Goal: Task Accomplishment & Management: Complete application form

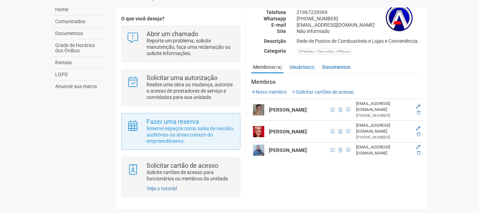
scroll to position [51, 0]
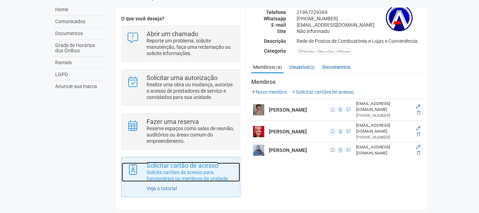
click at [183, 171] on p "Solicite cartões de acesso para funcionários ou membros da unidade." at bounding box center [190, 175] width 88 height 13
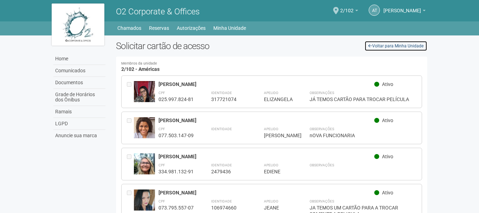
click at [384, 43] on link "Voltar para Minha Unidade" at bounding box center [395, 46] width 63 height 11
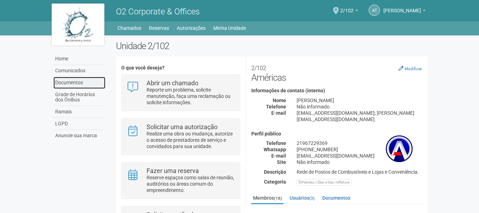
click at [74, 82] on link "Documentos" at bounding box center [79, 83] width 52 height 12
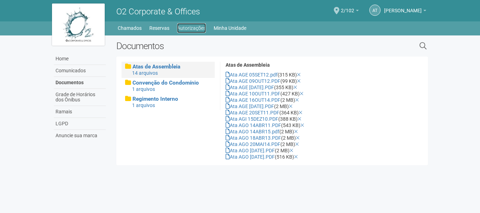
click at [194, 28] on link "Autorizações" at bounding box center [191, 28] width 29 height 10
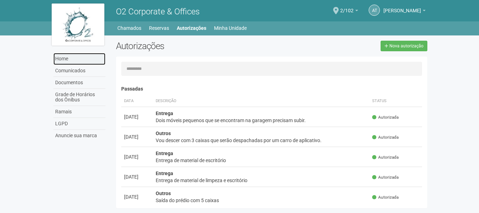
click at [63, 57] on link "Home" at bounding box center [79, 59] width 52 height 12
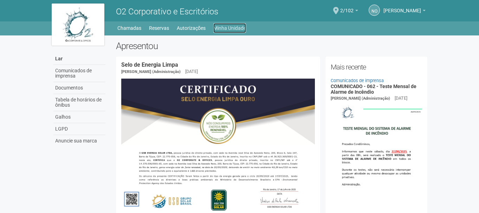
click at [225, 31] on font "Minha Unidade" at bounding box center [229, 28] width 33 height 6
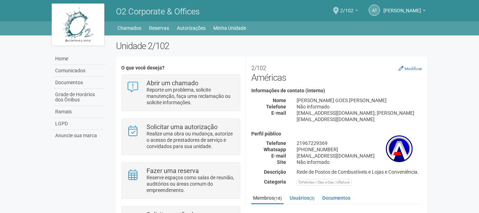
click at [355, 10] on b at bounding box center [356, 10] width 3 height 1
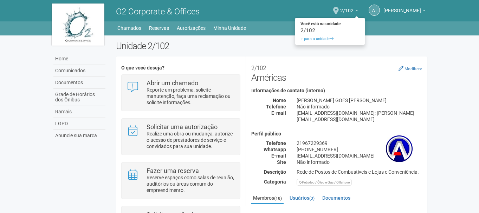
click at [380, 35] on div "Home Home Comunicados Documentos Grade de Horários dos Ônibus Ramais LGPD Anunc…" at bounding box center [239, 28] width 479 height 14
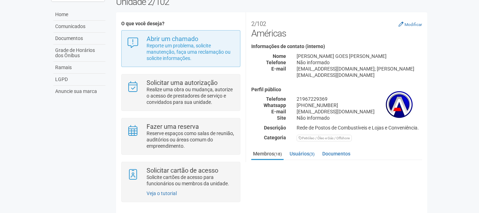
scroll to position [51, 0]
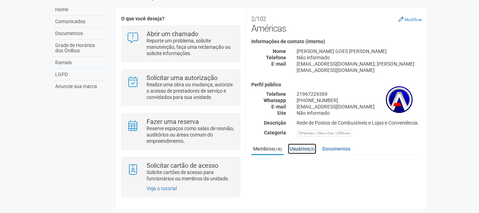
click at [309, 144] on link "Usuários (3)" at bounding box center [302, 149] width 28 height 11
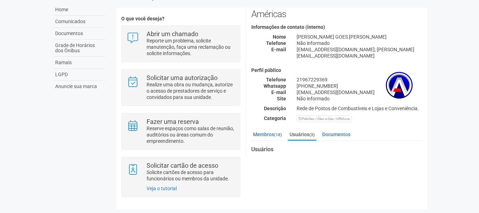
scroll to position [79, 0]
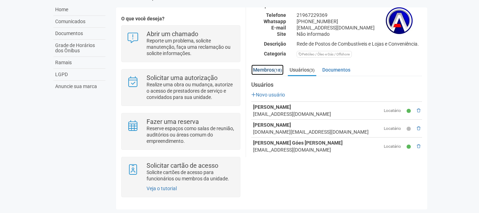
click at [269, 65] on link "Membros (18)" at bounding box center [267, 70] width 32 height 11
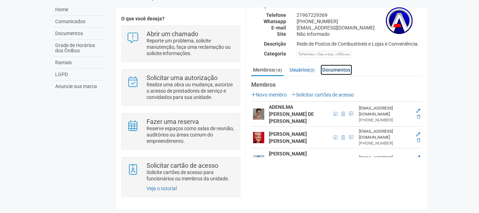
click at [346, 65] on link "Documentos" at bounding box center [336, 70] width 32 height 11
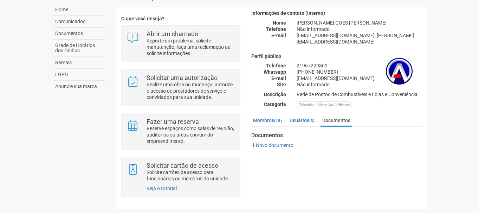
scroll to position [22, 0]
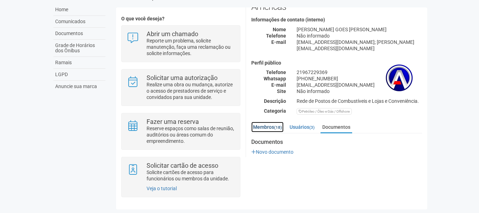
click at [269, 122] on link "Membros (18)" at bounding box center [267, 127] width 32 height 11
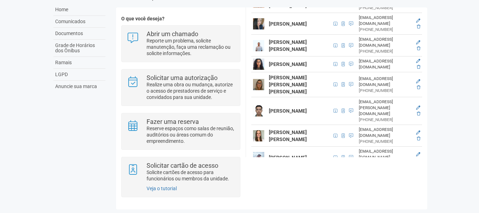
scroll to position [361, 0]
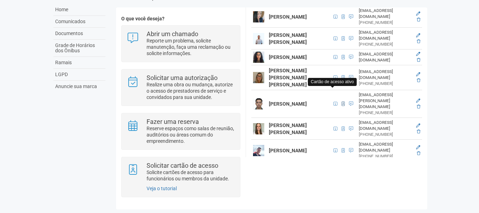
click at [341, 102] on span at bounding box center [342, 104] width 3 height 4
click at [371, 92] on div "mayconruan.barbosa@gmail.com" at bounding box center [385, 101] width 52 height 18
click at [416, 99] on icon at bounding box center [418, 101] width 4 height 4
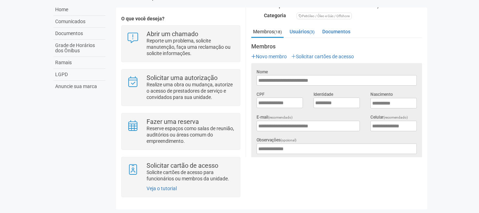
scroll to position [115, 0]
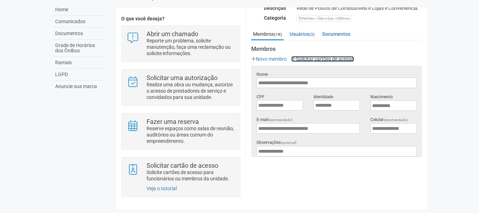
click at [329, 56] on link "Solicitar cartões de acesso" at bounding box center [322, 59] width 63 height 6
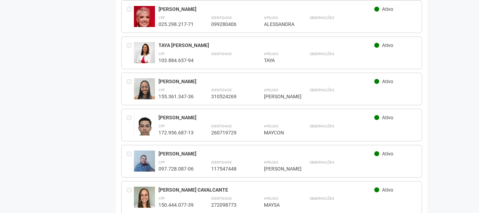
scroll to position [305, 0]
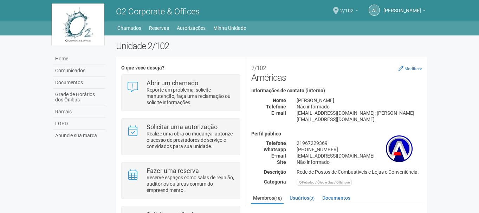
click at [355, 10] on b at bounding box center [356, 10] width 3 height 1
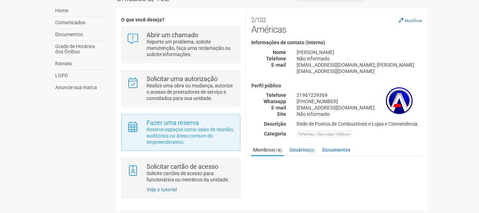
scroll to position [51, 0]
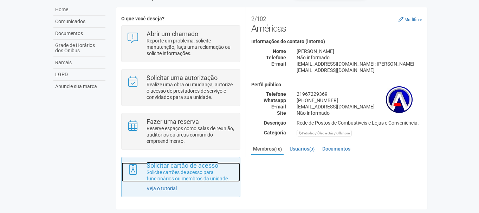
click at [179, 165] on strong "Solicitar cartão de acesso" at bounding box center [182, 165] width 72 height 7
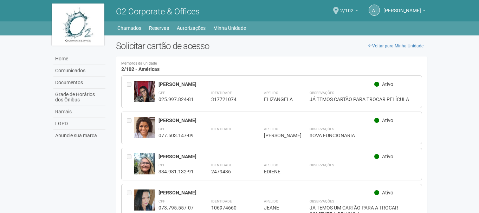
click at [225, 23] on div "Home Home Comunicados Documentos Grade de Horários dos Ônibus Ramais LGPD Anunc…" at bounding box center [239, 27] width 386 height 12
click at [225, 26] on link "Minha Unidade" at bounding box center [229, 28] width 33 height 10
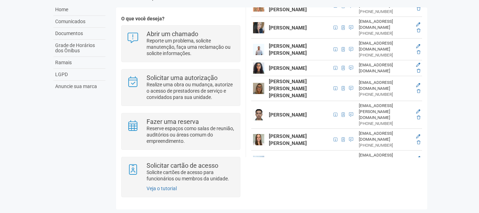
scroll to position [351, 0]
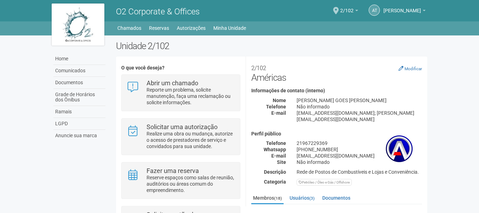
scroll to position [51, 0]
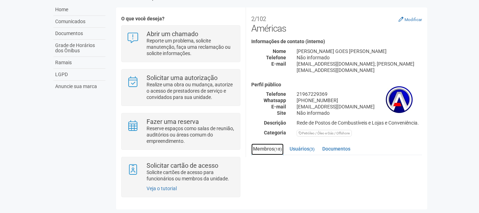
click at [259, 144] on link "Membros (18)" at bounding box center [267, 150] width 32 height 12
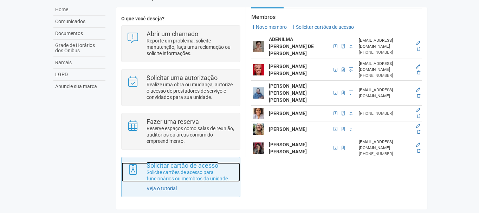
click at [179, 170] on p "Solicite cartões de acesso para funcionários ou membros da unidade." at bounding box center [190, 175] width 88 height 13
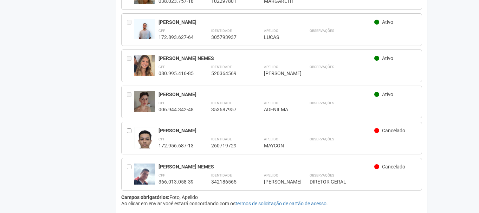
scroll to position [560, 0]
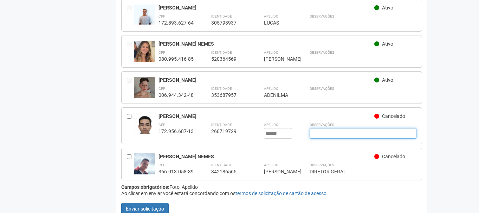
click at [316, 128] on input "text" at bounding box center [362, 133] width 107 height 11
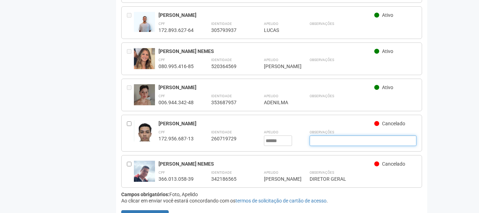
scroll to position [564, 0]
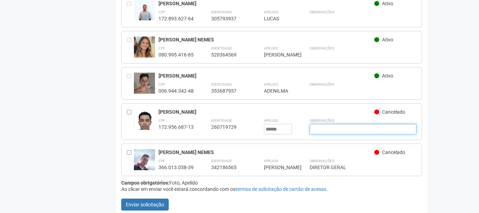
click at [330, 124] on input "text" at bounding box center [362, 129] width 107 height 11
type input "*"
type input "**********"
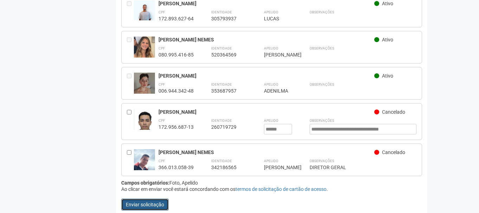
scroll to position [0, 0]
click at [152, 199] on button "Enviar solicitação" at bounding box center [144, 205] width 47 height 12
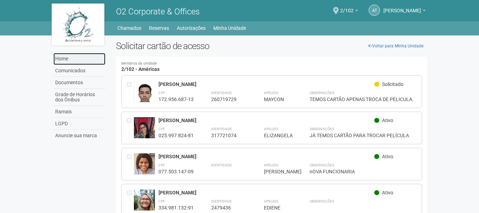
click at [64, 60] on link "Home" at bounding box center [79, 59] width 52 height 12
